Goal: Information Seeking & Learning: Learn about a topic

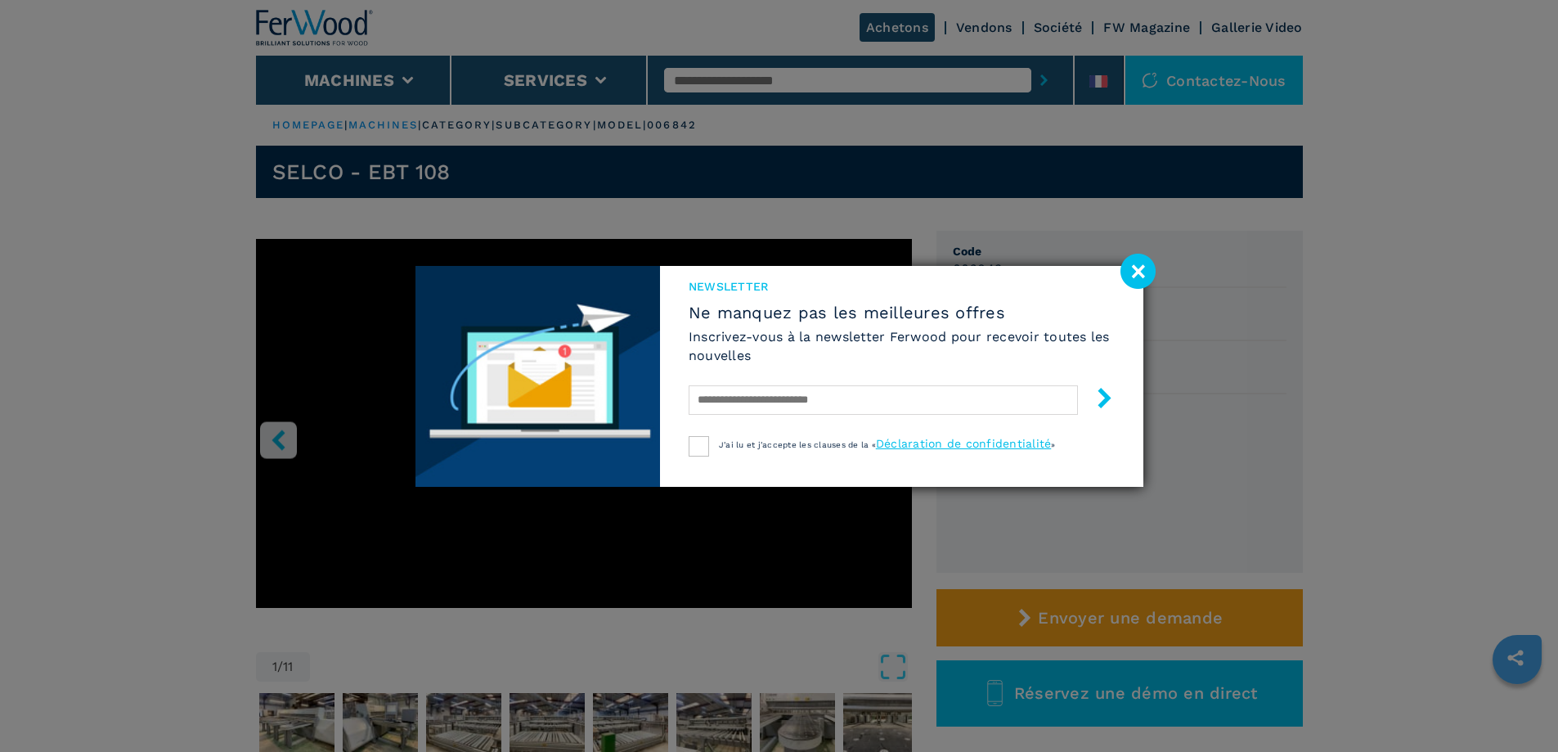
click at [1139, 276] on image at bounding box center [1138, 271] width 35 height 35
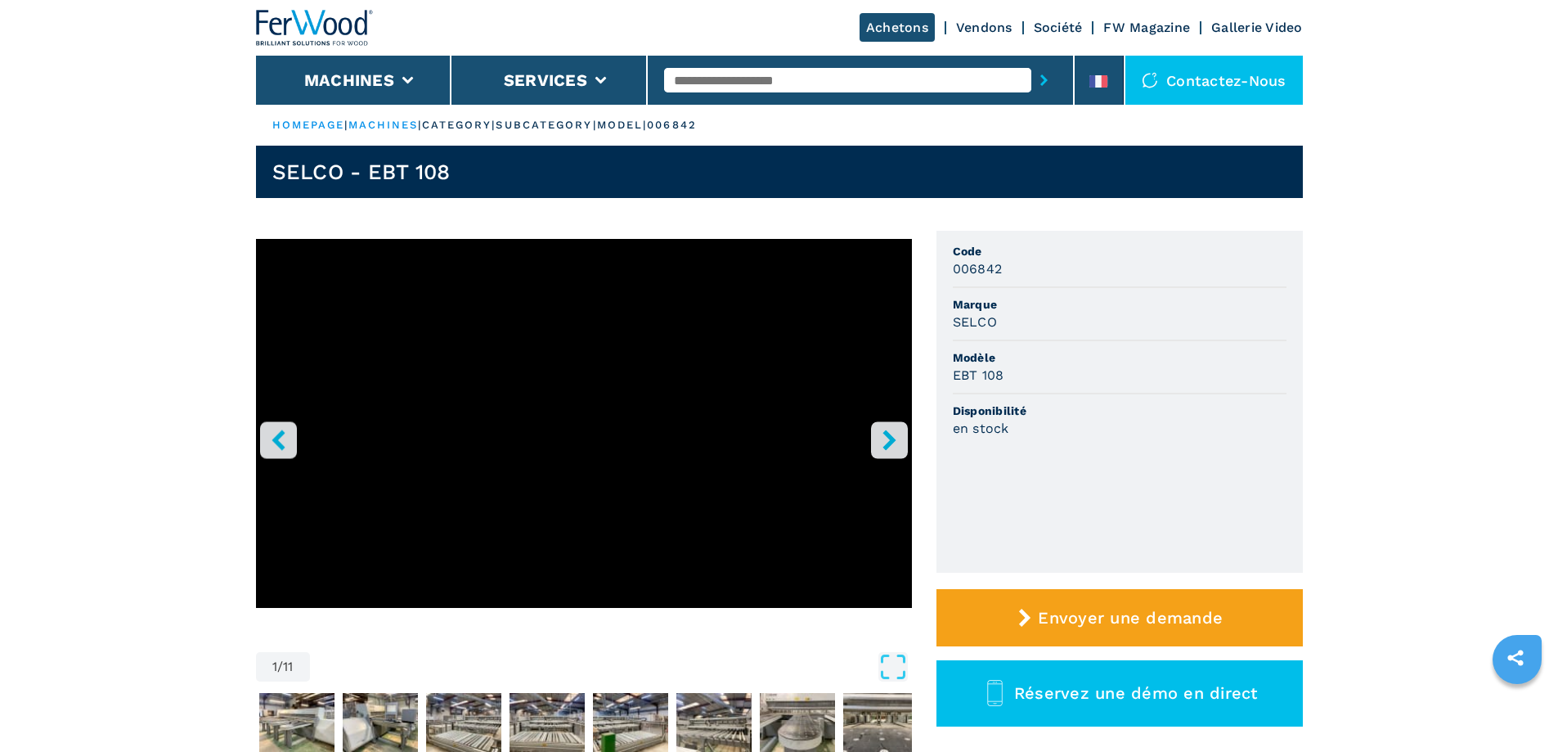
scroll to position [164, 0]
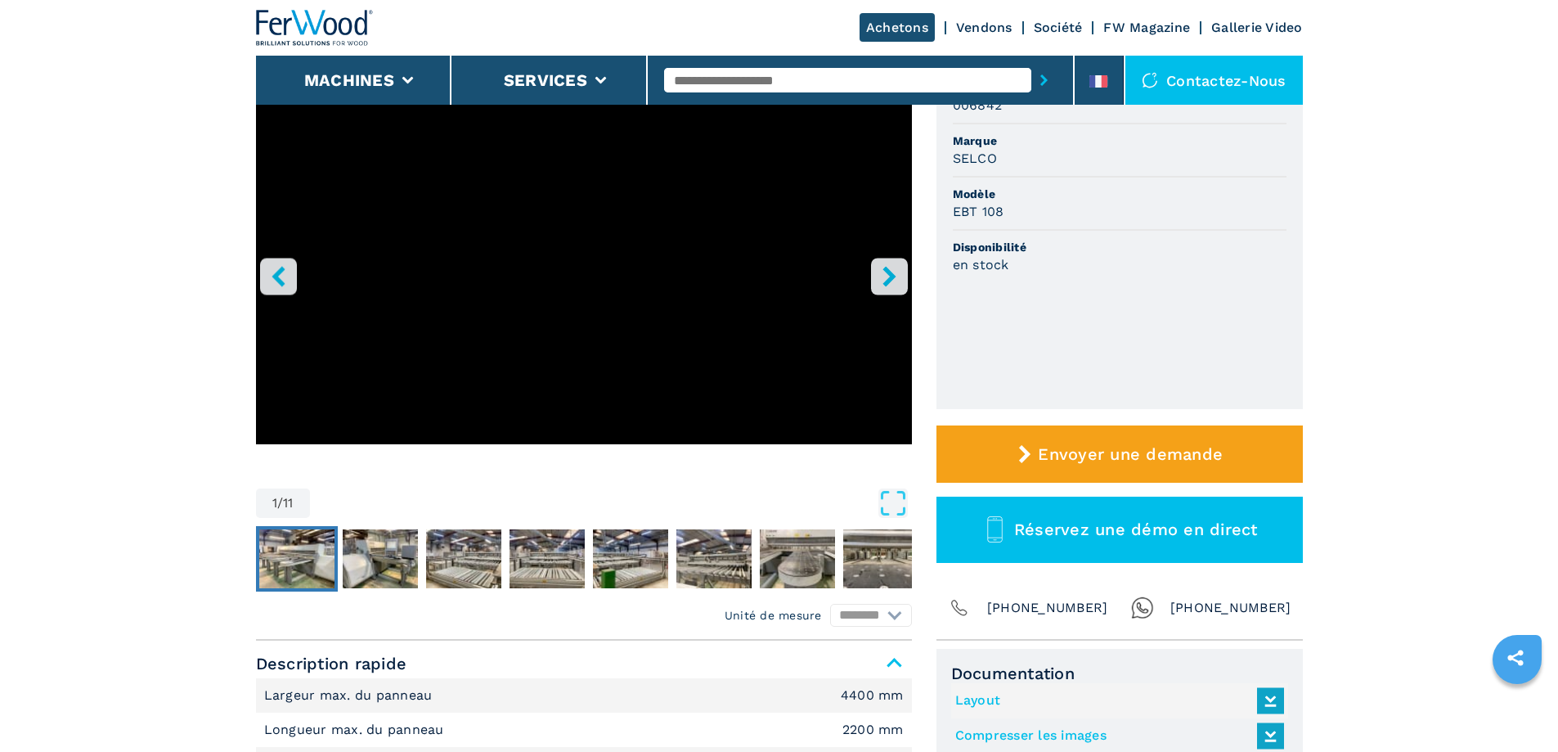
click at [320, 559] on img "Go to Slide 2" at bounding box center [296, 558] width 75 height 59
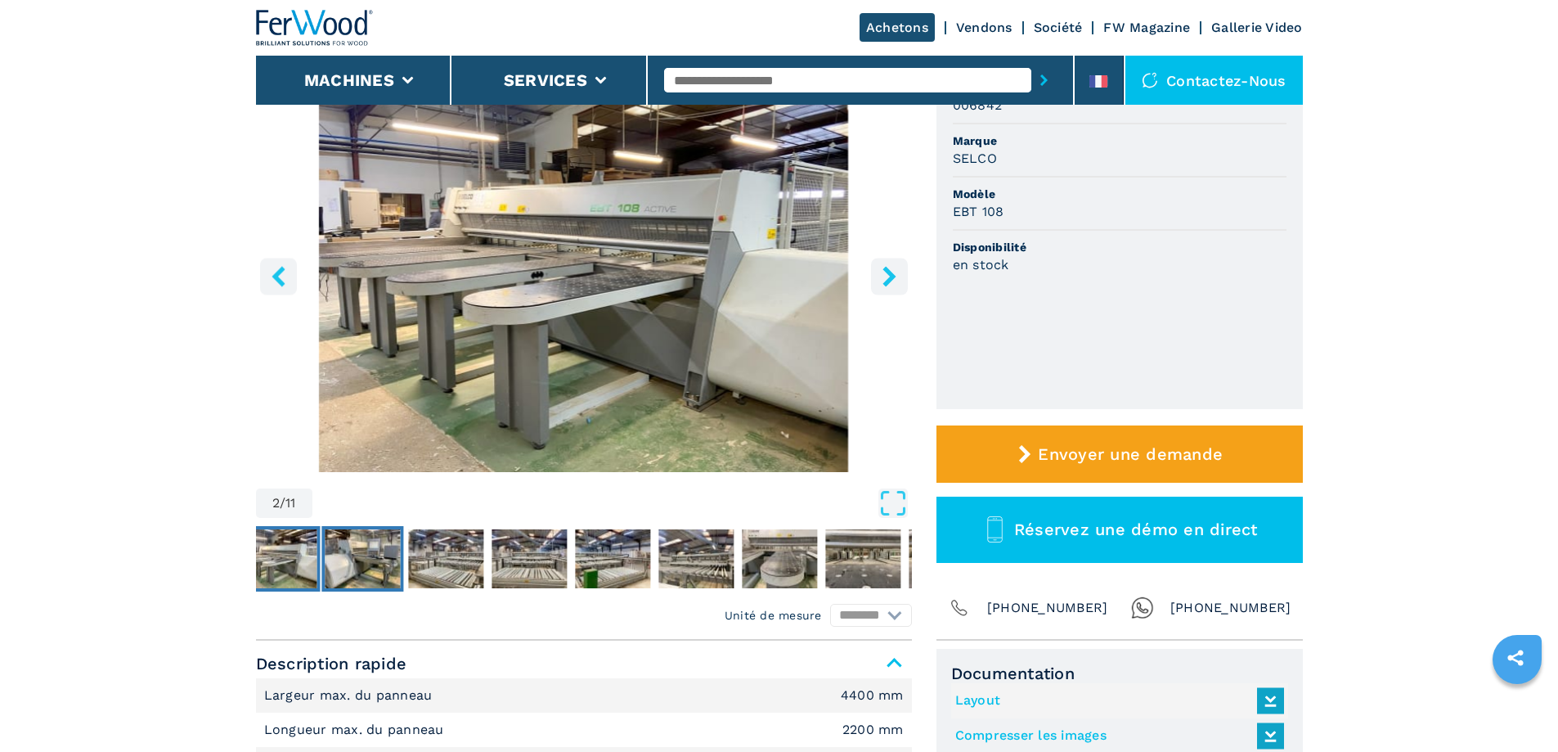
click at [353, 563] on img "Go to Slide 3" at bounding box center [362, 558] width 75 height 59
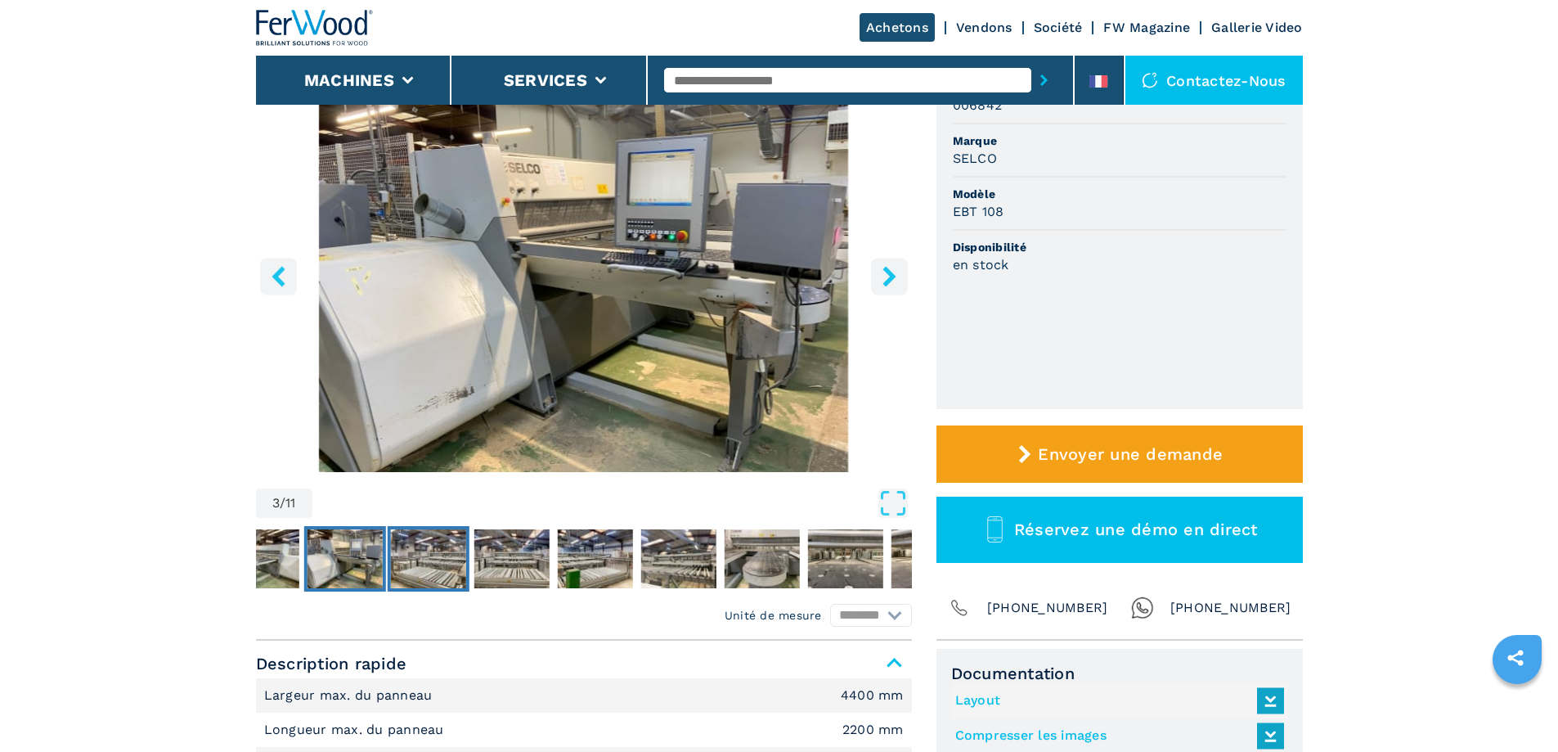
click at [405, 560] on img "Go to Slide 4" at bounding box center [427, 558] width 75 height 59
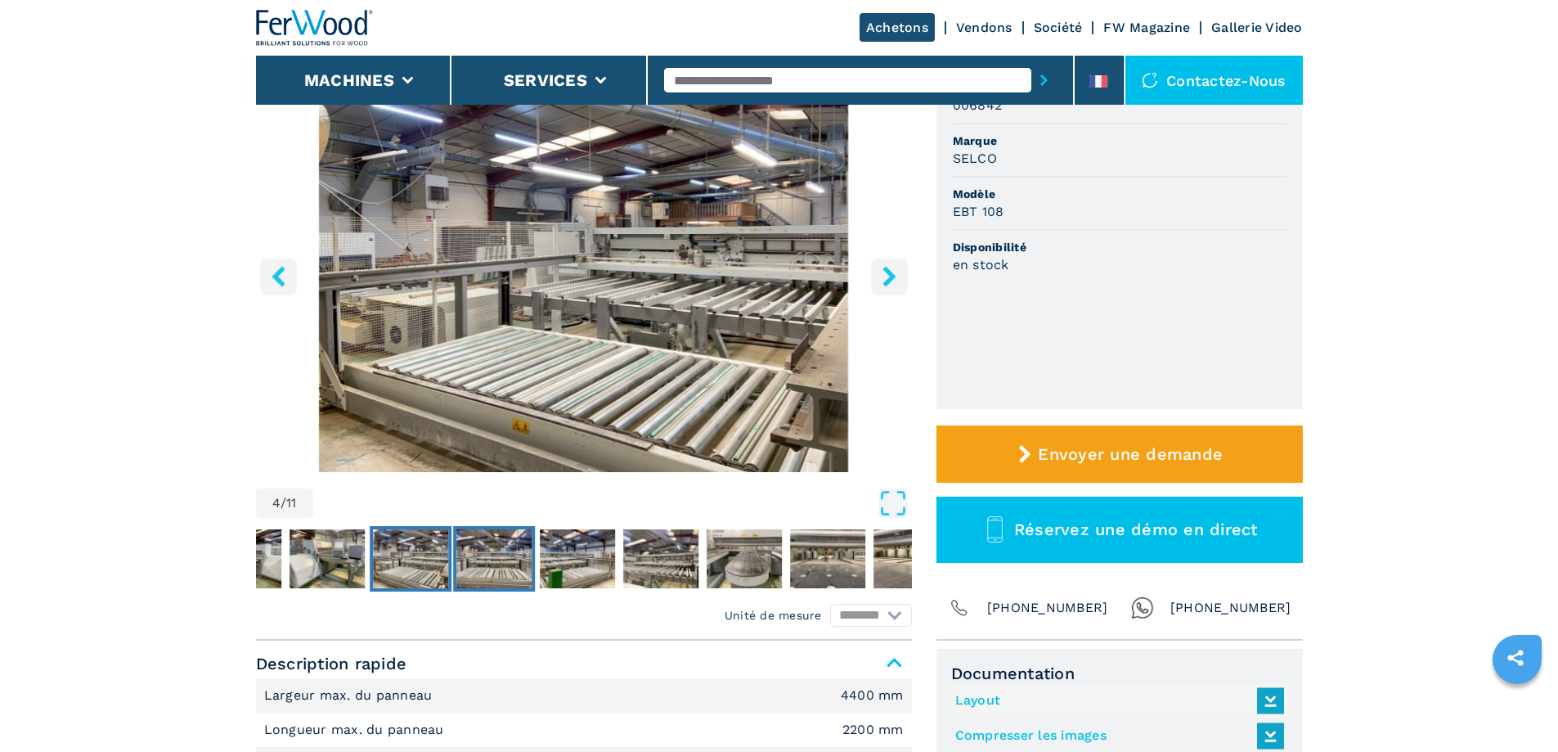
click at [480, 560] on img "Go to Slide 5" at bounding box center [493, 558] width 75 height 59
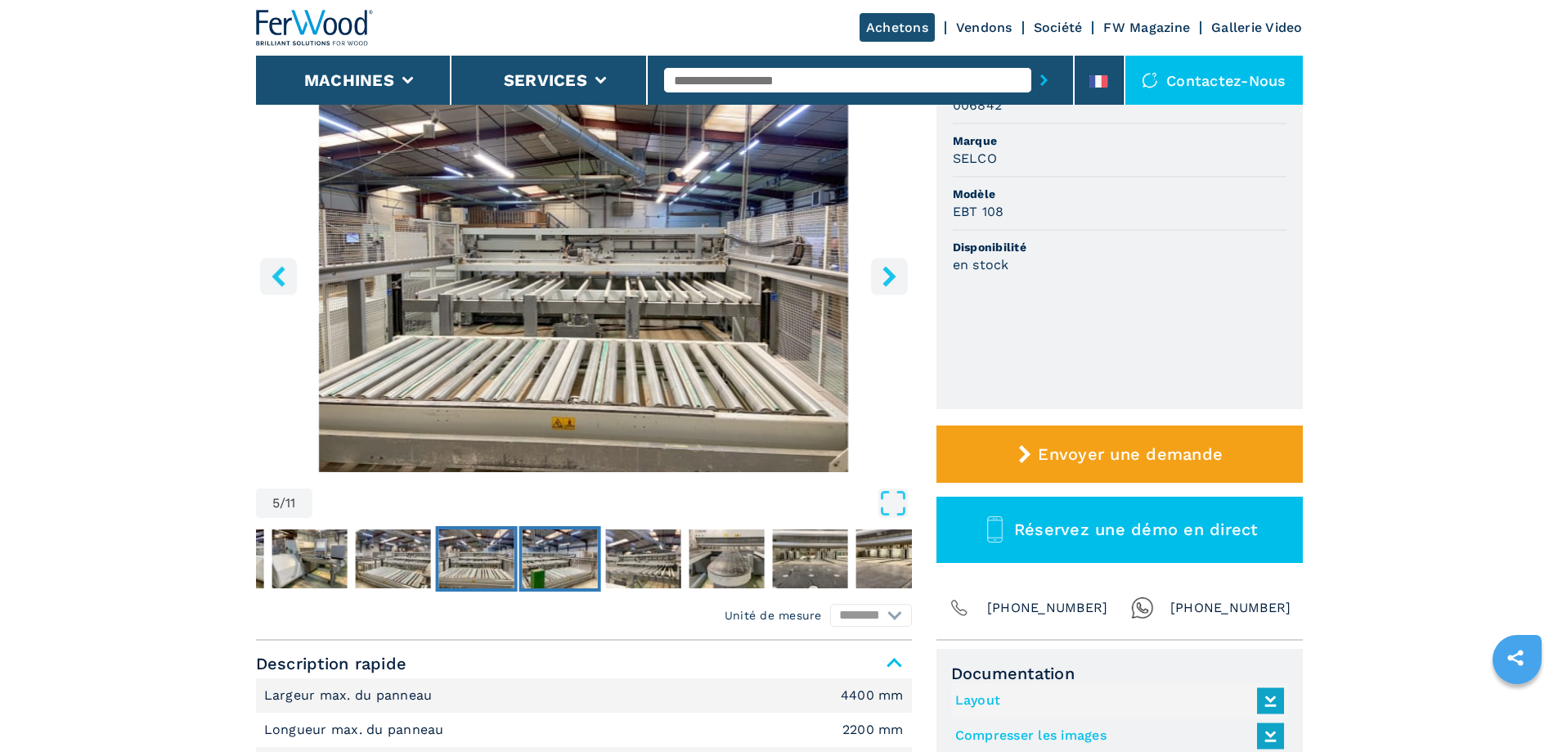
click at [568, 557] on img "Go to Slide 6" at bounding box center [559, 558] width 75 height 59
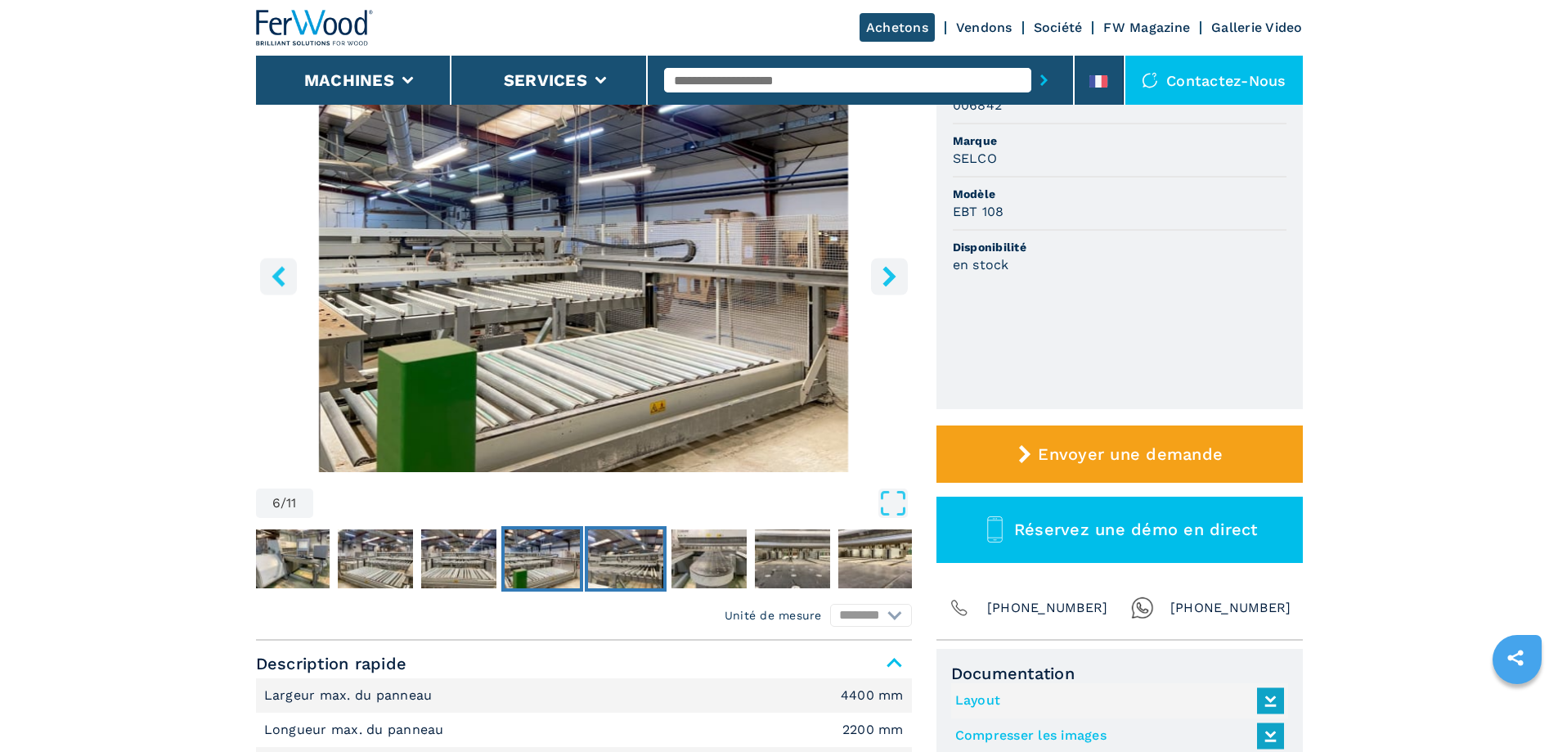
click at [640, 556] on img "Go to Slide 7" at bounding box center [625, 558] width 75 height 59
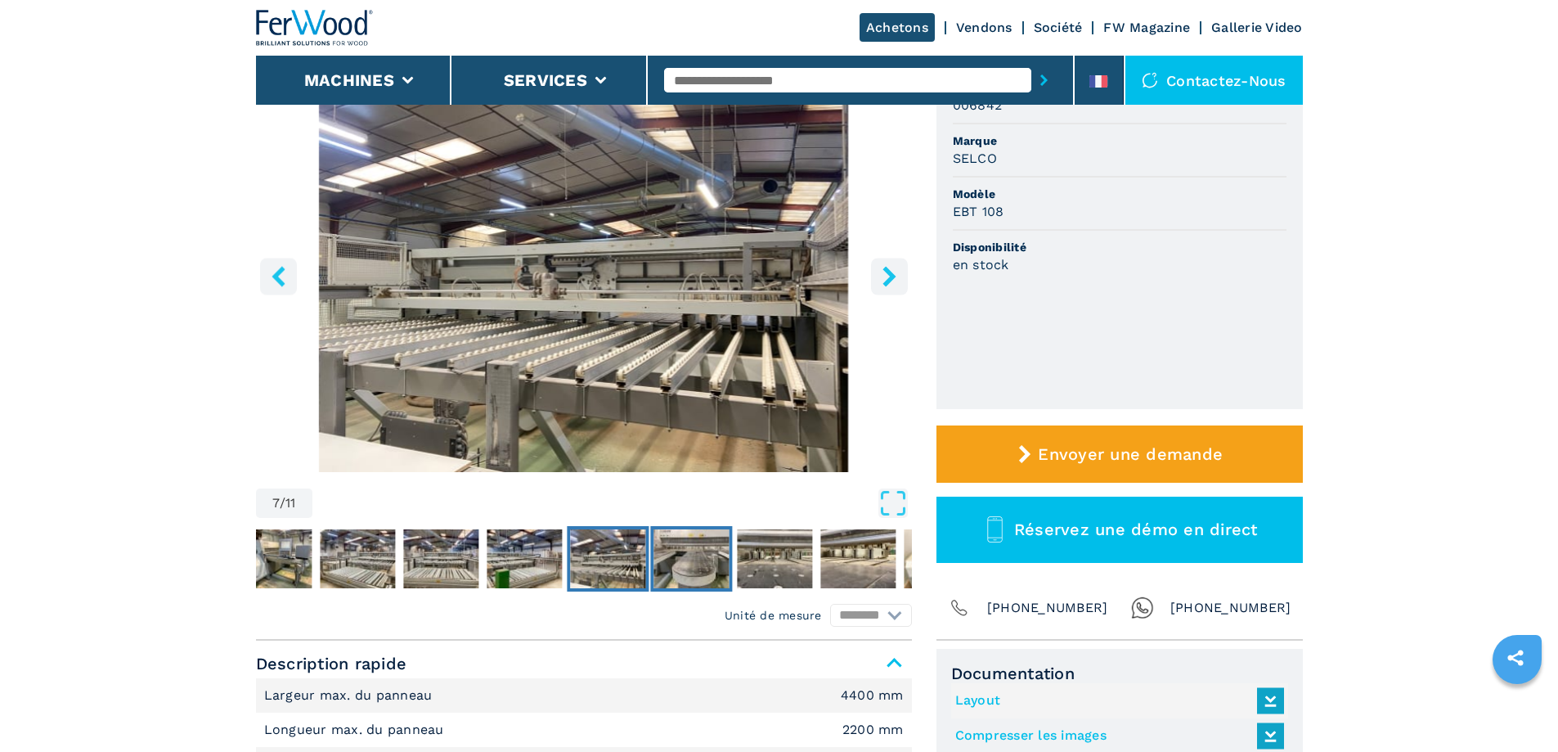
click at [703, 555] on img "Go to Slide 8" at bounding box center [690, 558] width 75 height 59
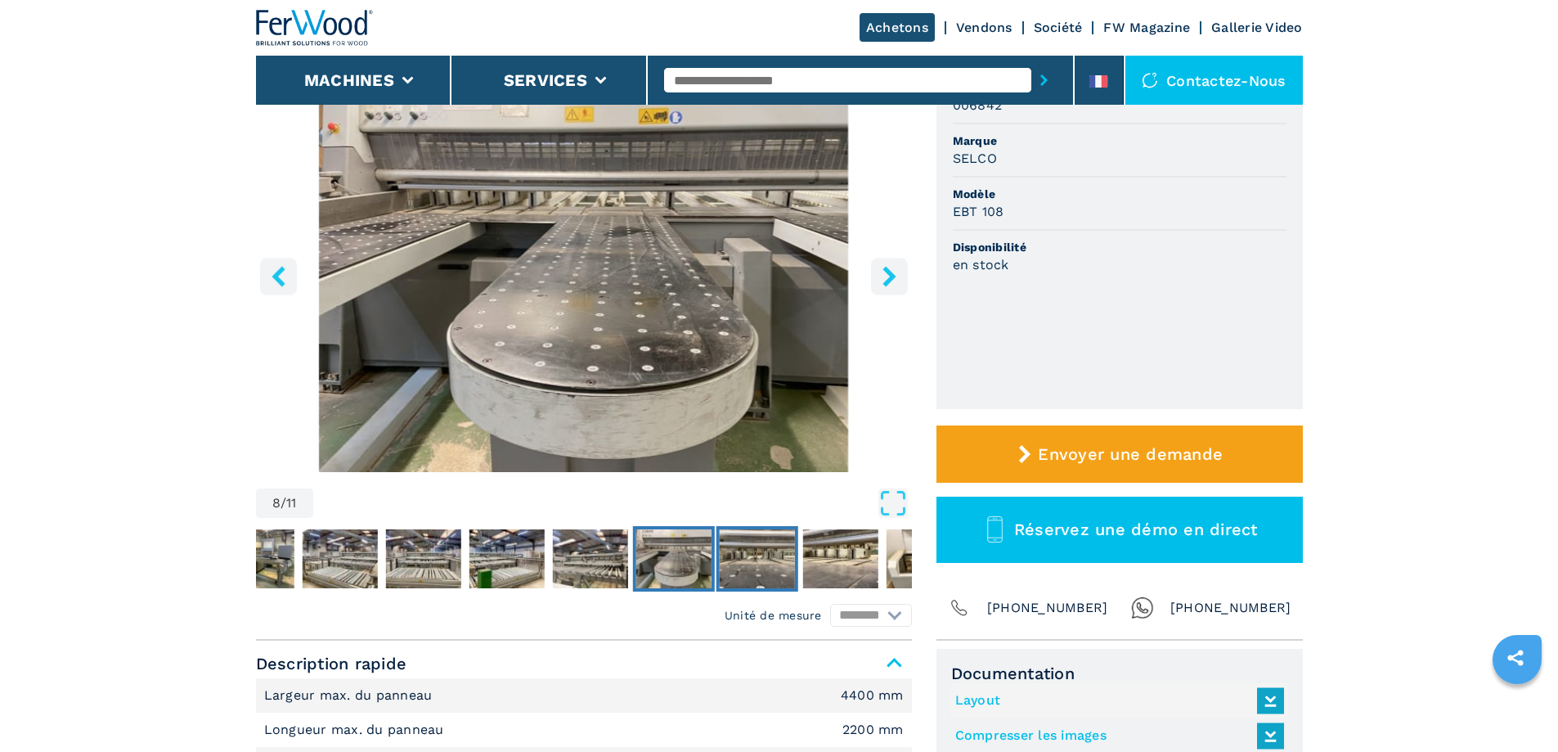
click at [776, 554] on img "Go to Slide 9" at bounding box center [756, 558] width 75 height 59
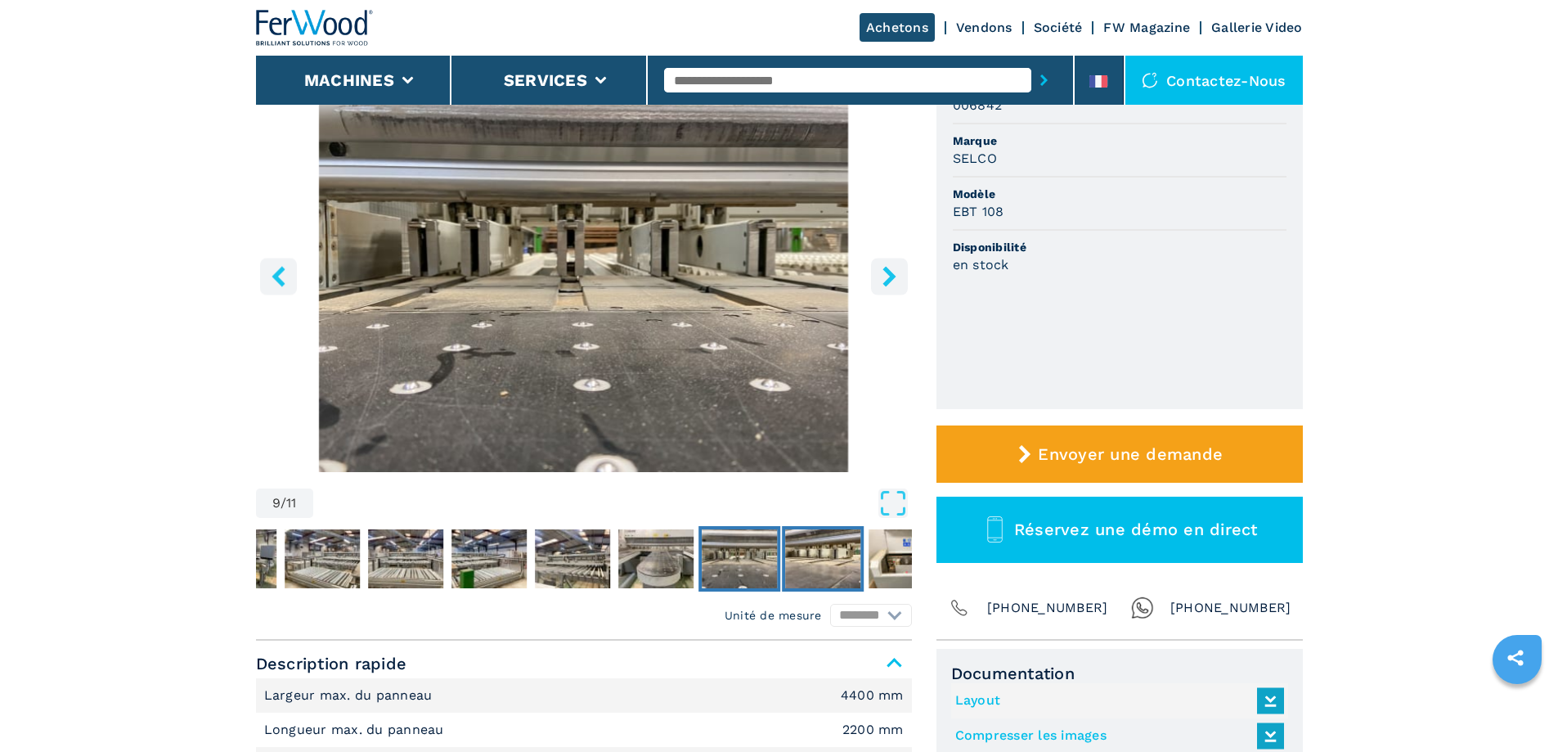
click at [860, 541] on img "Go to Slide 10" at bounding box center [822, 558] width 75 height 59
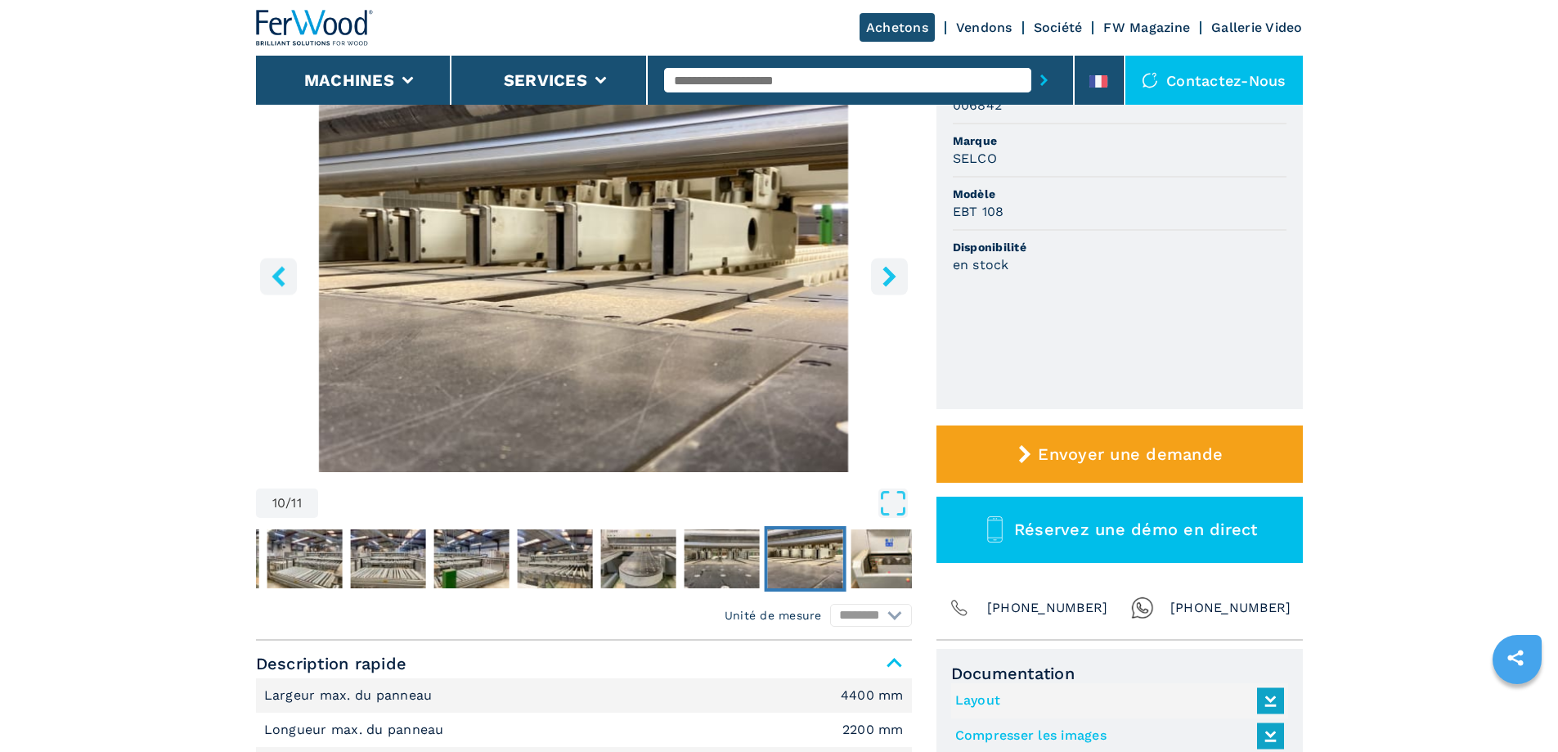
scroll to position [573, 0]
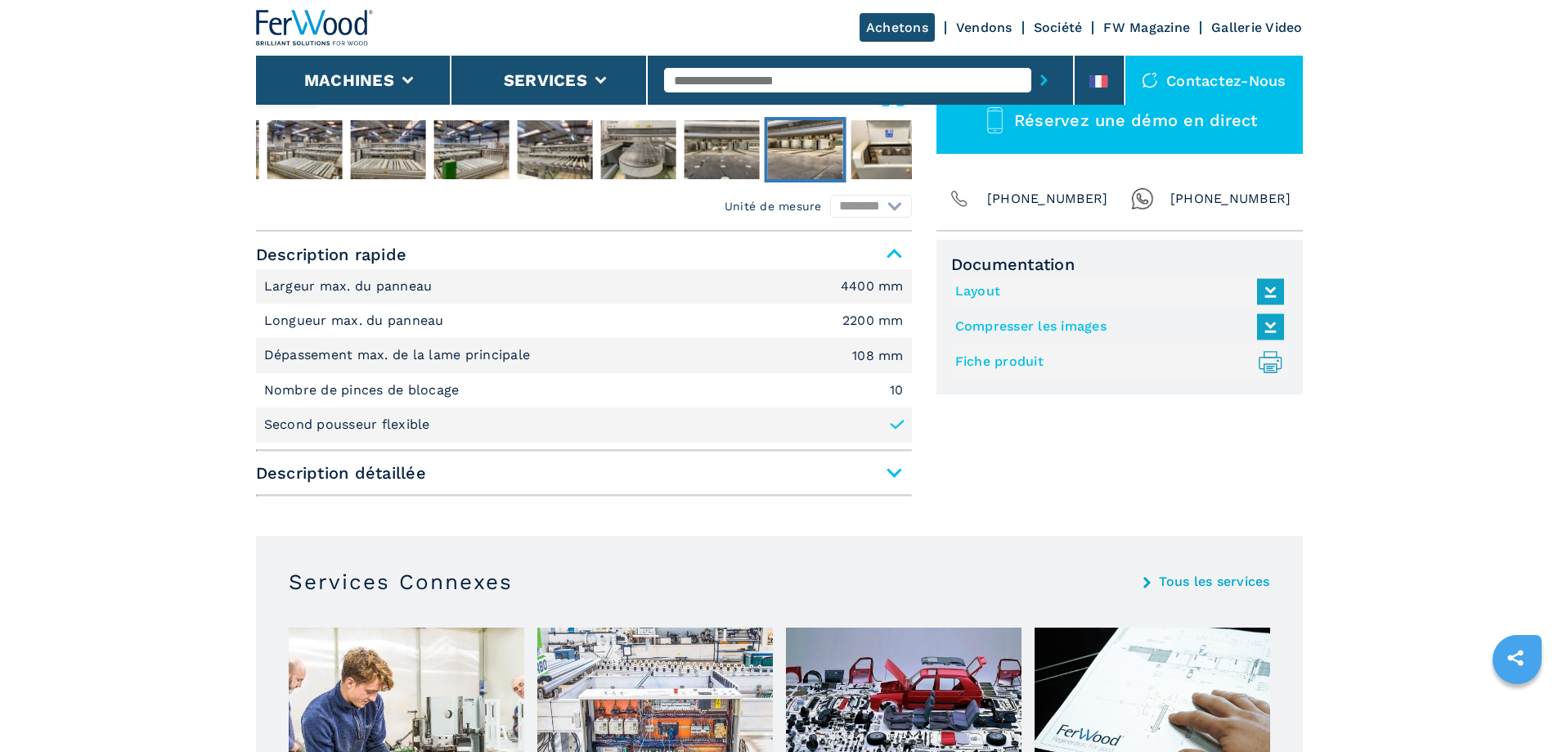
click at [889, 475] on span "Description détaillée" at bounding box center [584, 472] width 656 height 29
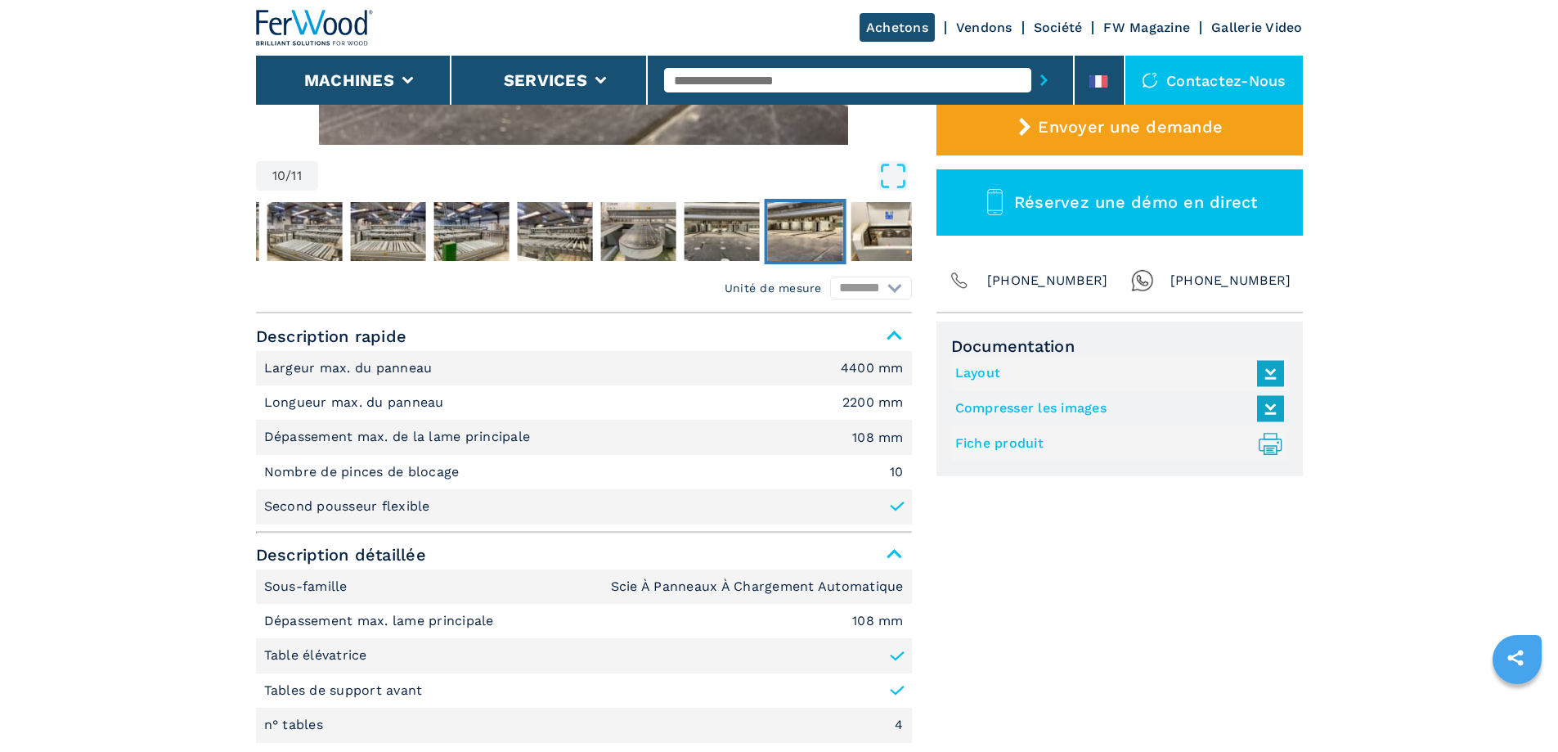
scroll to position [164, 0]
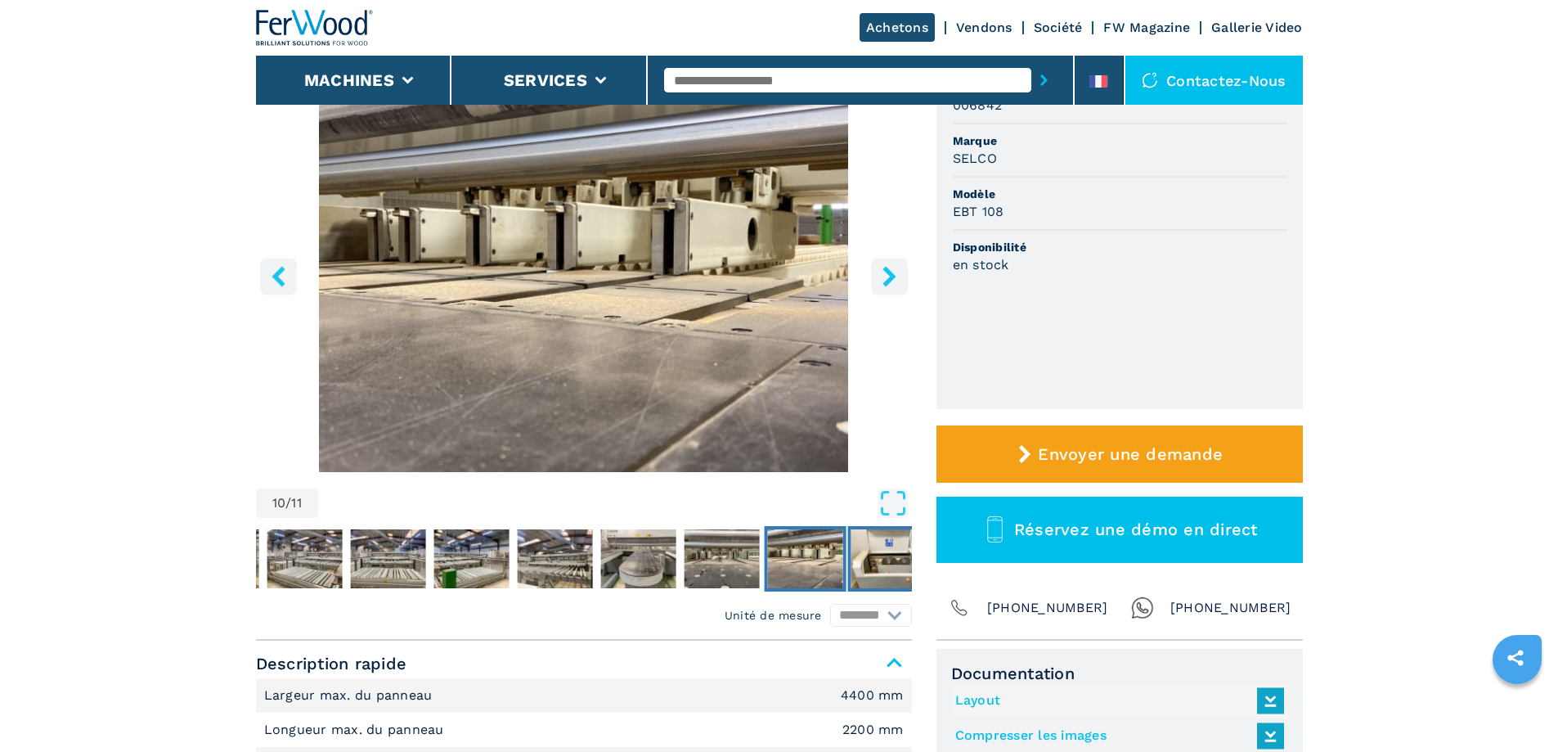
click at [878, 563] on img "Go to Slide 11" at bounding box center [888, 558] width 75 height 59
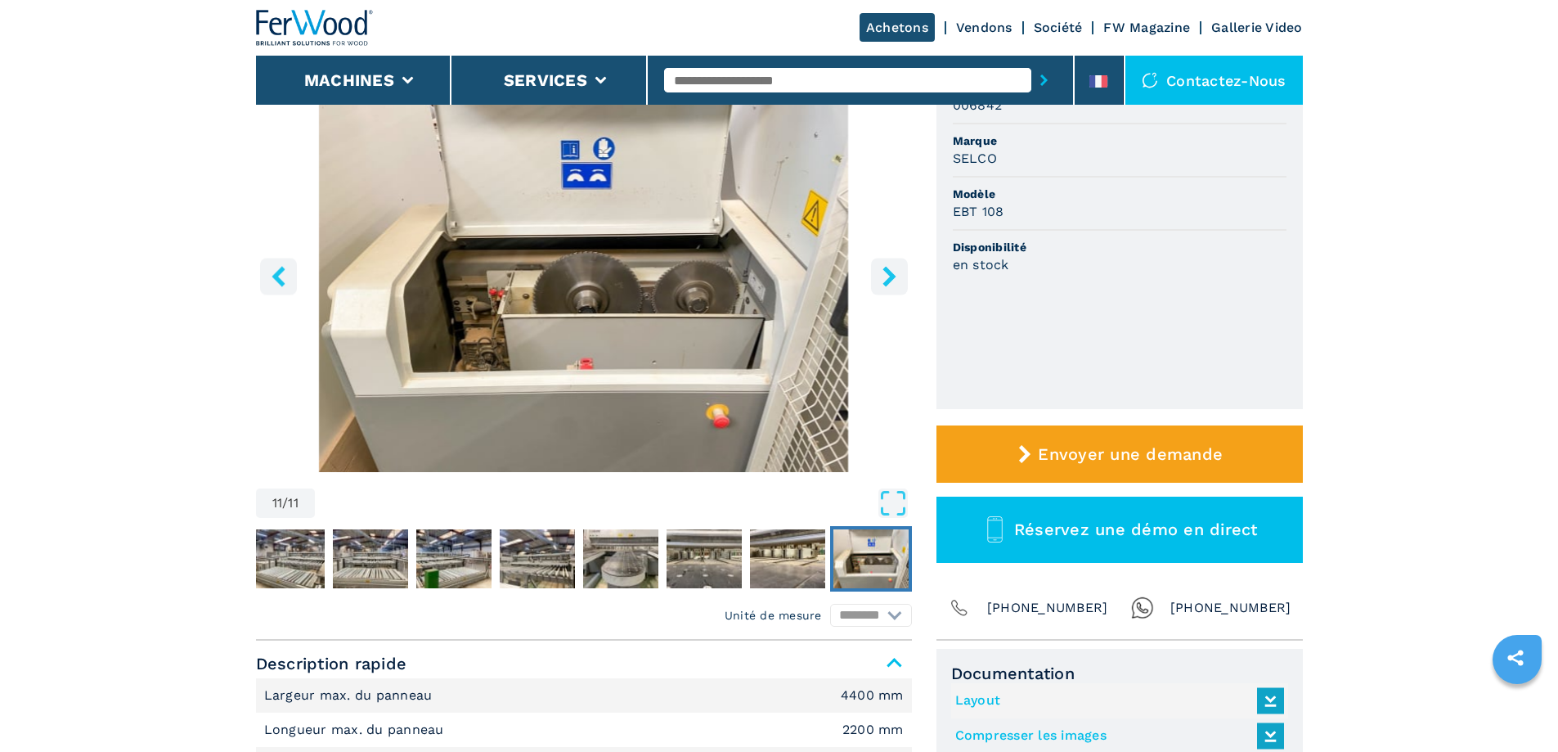
click at [891, 274] on icon "right-button" at bounding box center [889, 276] width 13 height 20
